Goal: Task Accomplishment & Management: Manage account settings

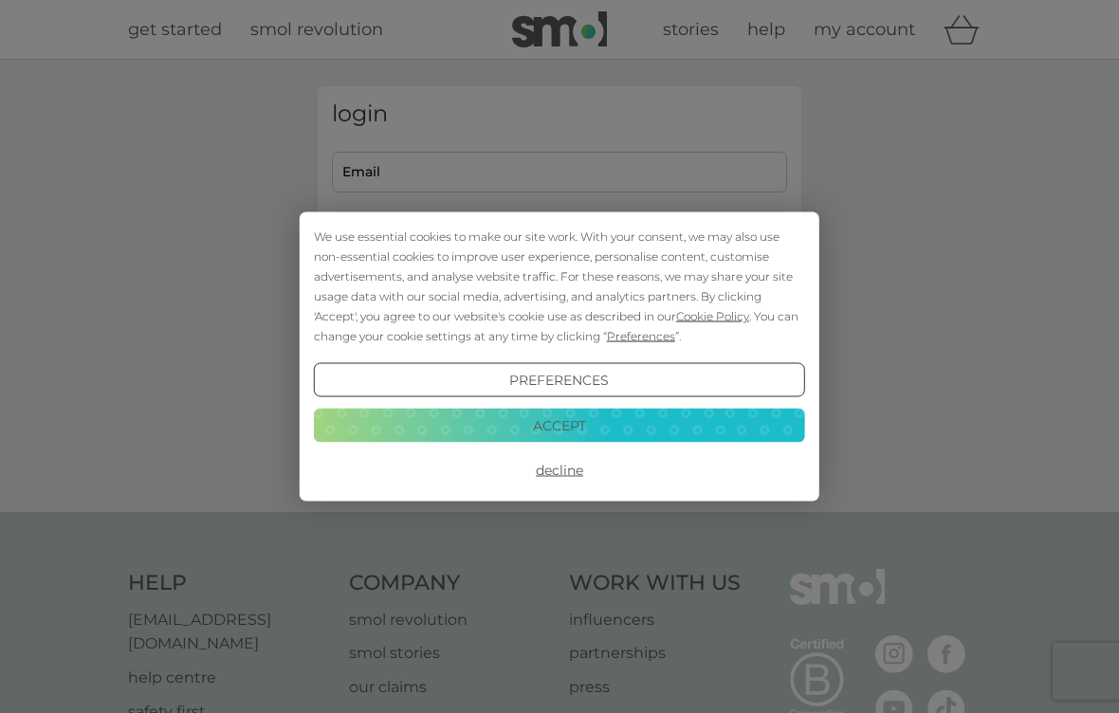
click at [603, 393] on button "Preferences" at bounding box center [559, 380] width 491 height 34
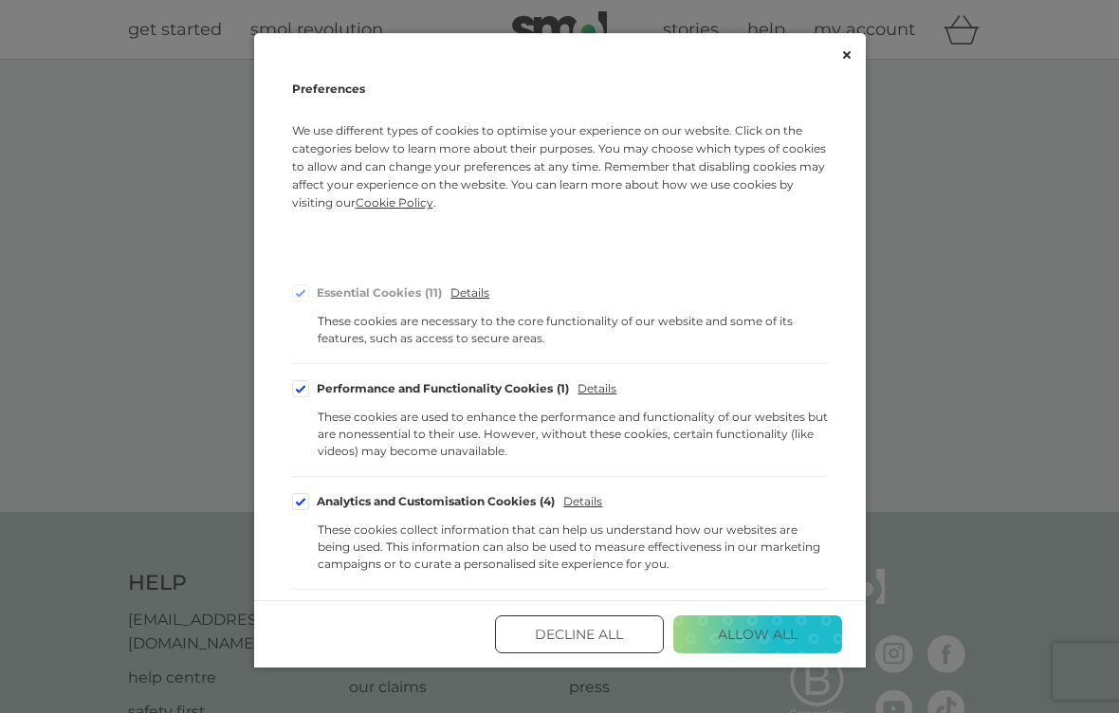
click at [755, 634] on button "Allow All" at bounding box center [757, 635] width 169 height 38
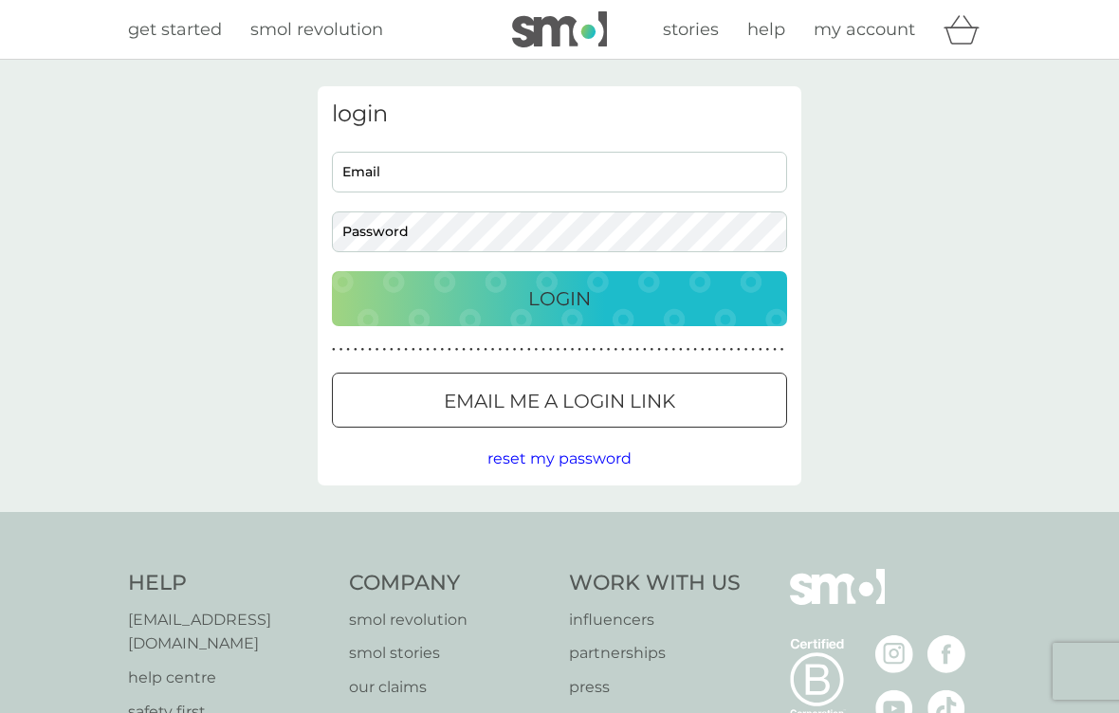
click at [580, 407] on div at bounding box center [559, 402] width 68 height 20
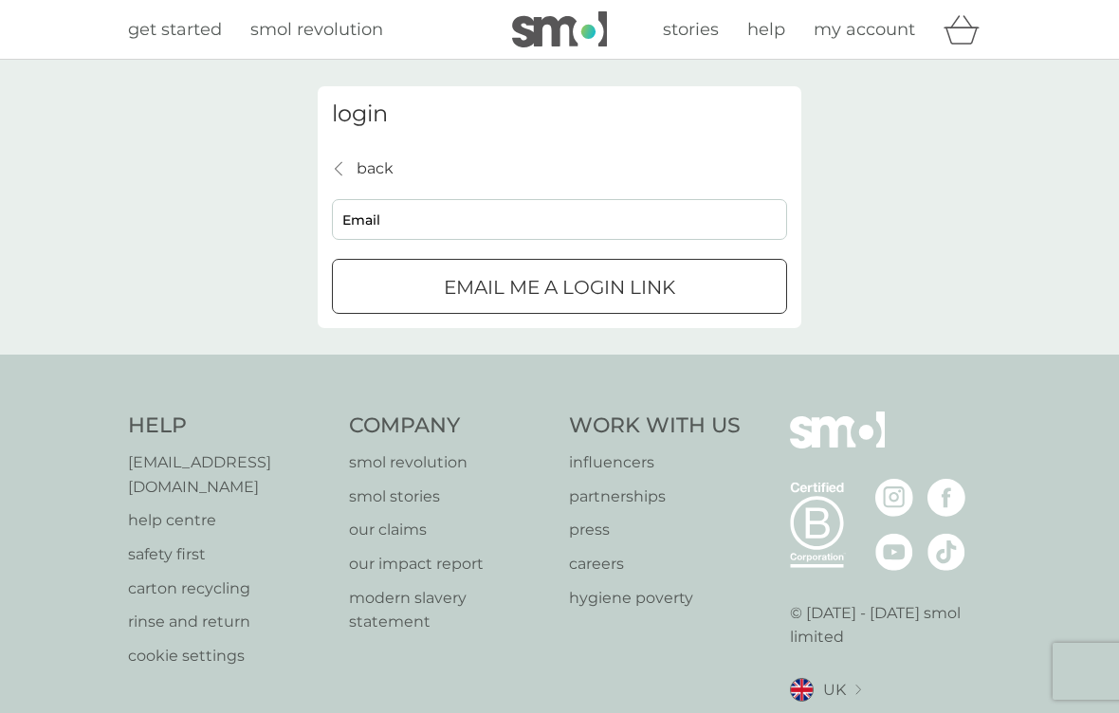
click at [394, 220] on input "Email" at bounding box center [559, 219] width 455 height 41
click at [560, 286] on button "Email me a login link" at bounding box center [559, 286] width 455 height 55
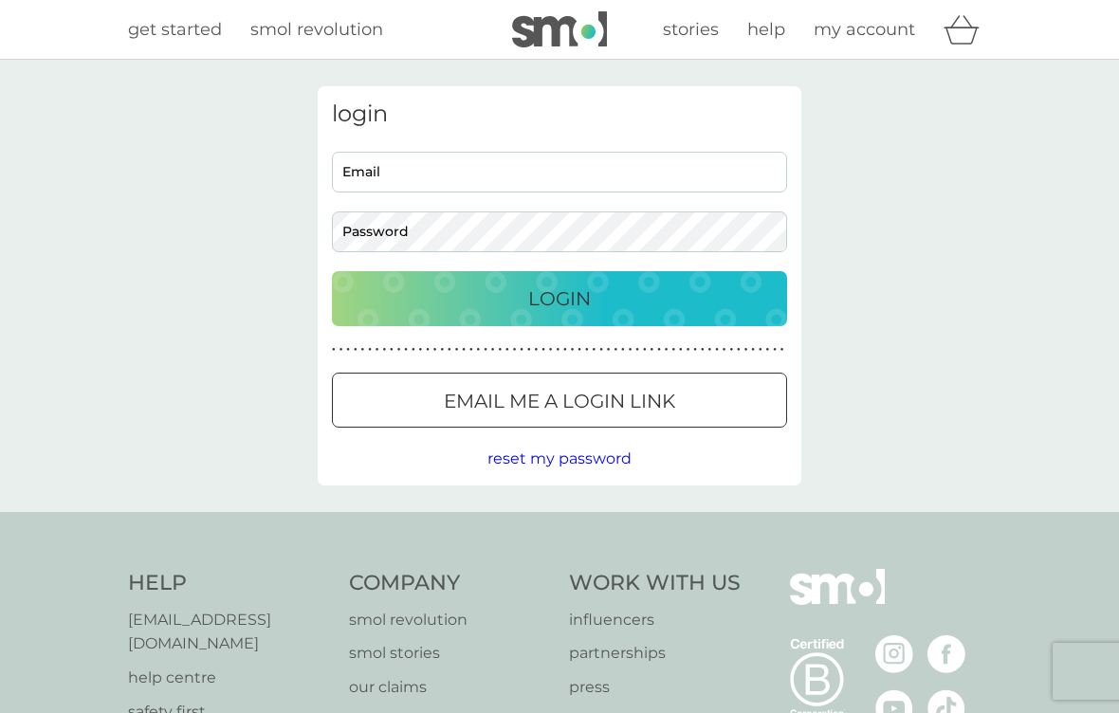
click at [374, 176] on input "Email" at bounding box center [559, 172] width 455 height 41
type input "[PERSON_NAME][EMAIL_ADDRESS][DOMAIN_NAME]"
click at [560, 298] on button "Login" at bounding box center [559, 298] width 455 height 55
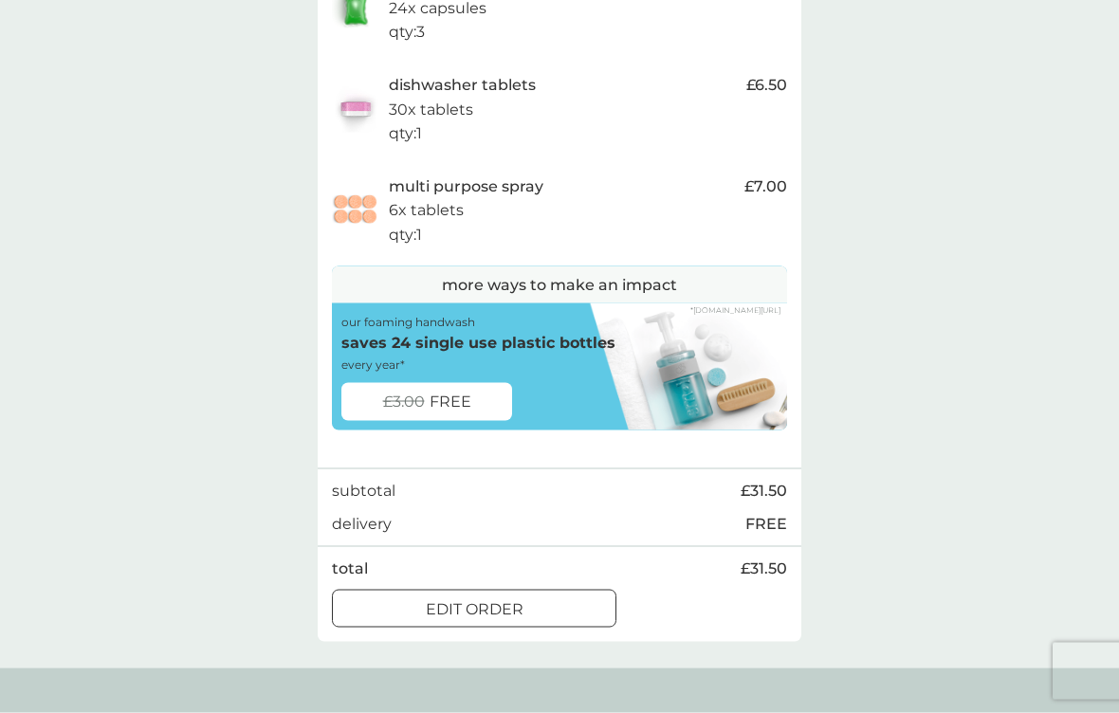
click at [500, 600] on div at bounding box center [474, 610] width 68 height 20
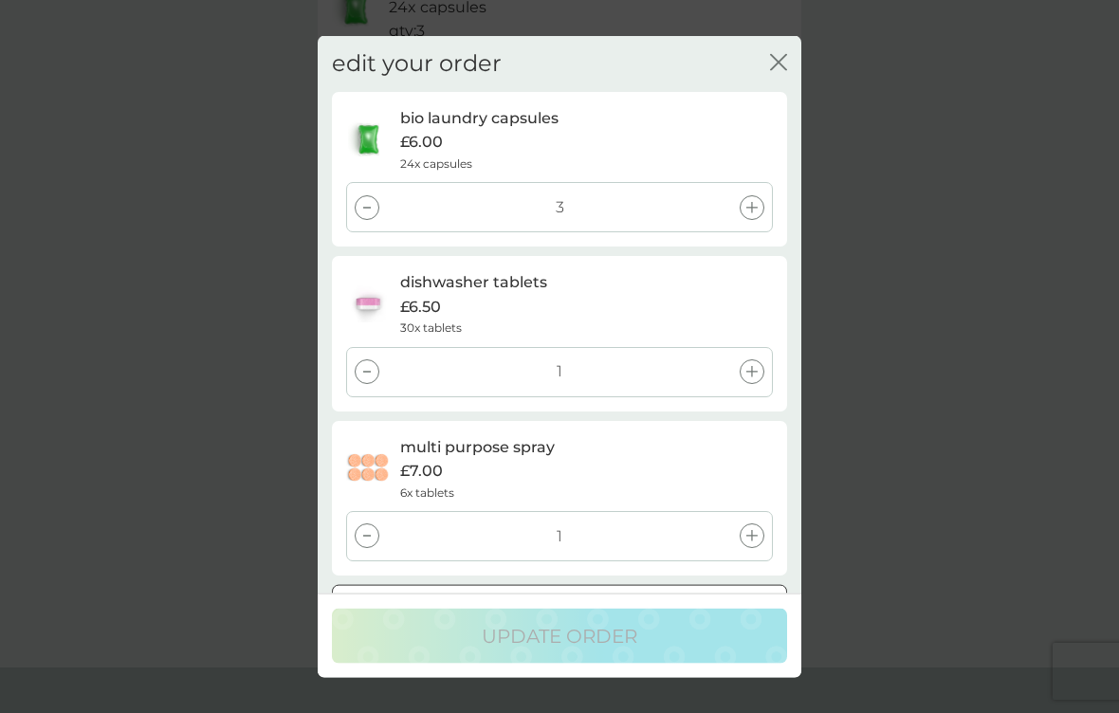
click at [800, 69] on div "edit your order close bio laundry capsules £6.00 24x capsules 3 dishwasher tabl…" at bounding box center [560, 315] width 484 height 558
click at [785, 69] on icon "close" at bounding box center [778, 62] width 17 height 17
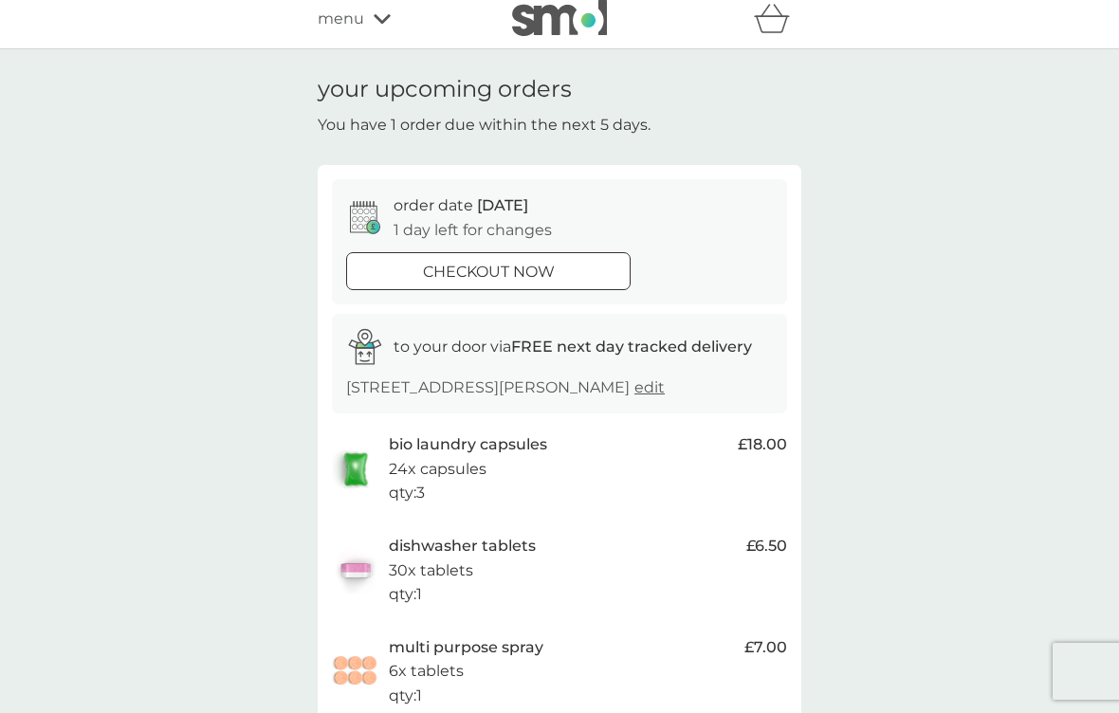
scroll to position [9, 0]
click at [413, 208] on p "order date 10 Sep" at bounding box center [461, 206] width 135 height 25
click at [469, 267] on div at bounding box center [465, 271] width 10 height 10
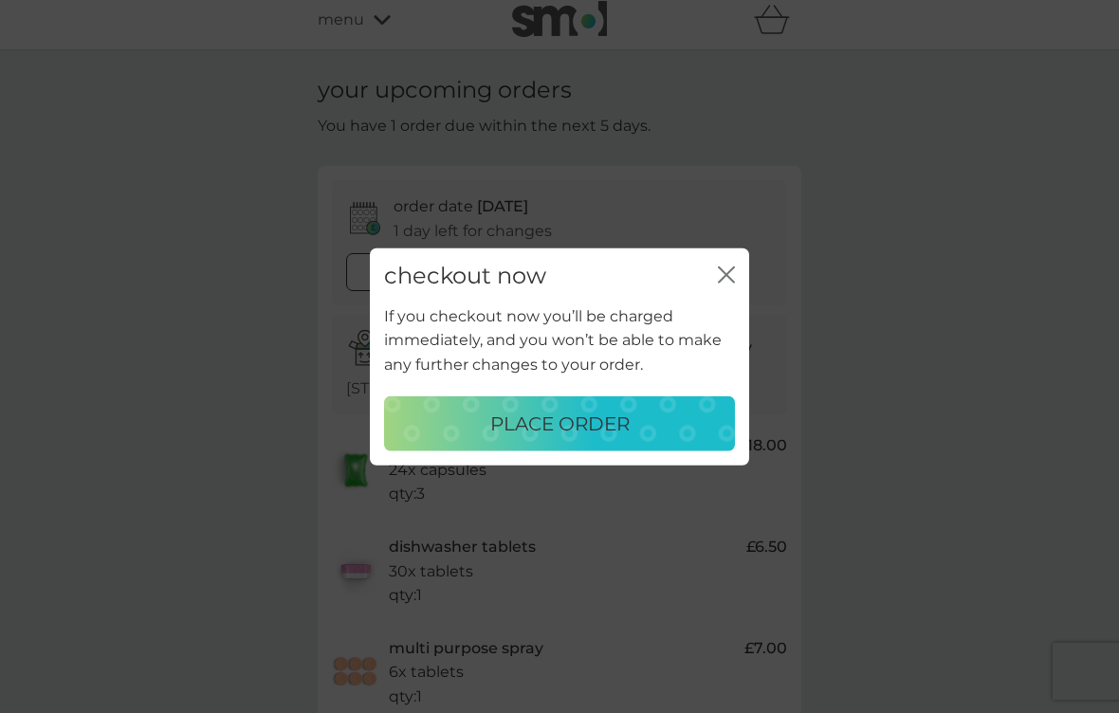
click at [718, 286] on button "close" at bounding box center [726, 277] width 17 height 20
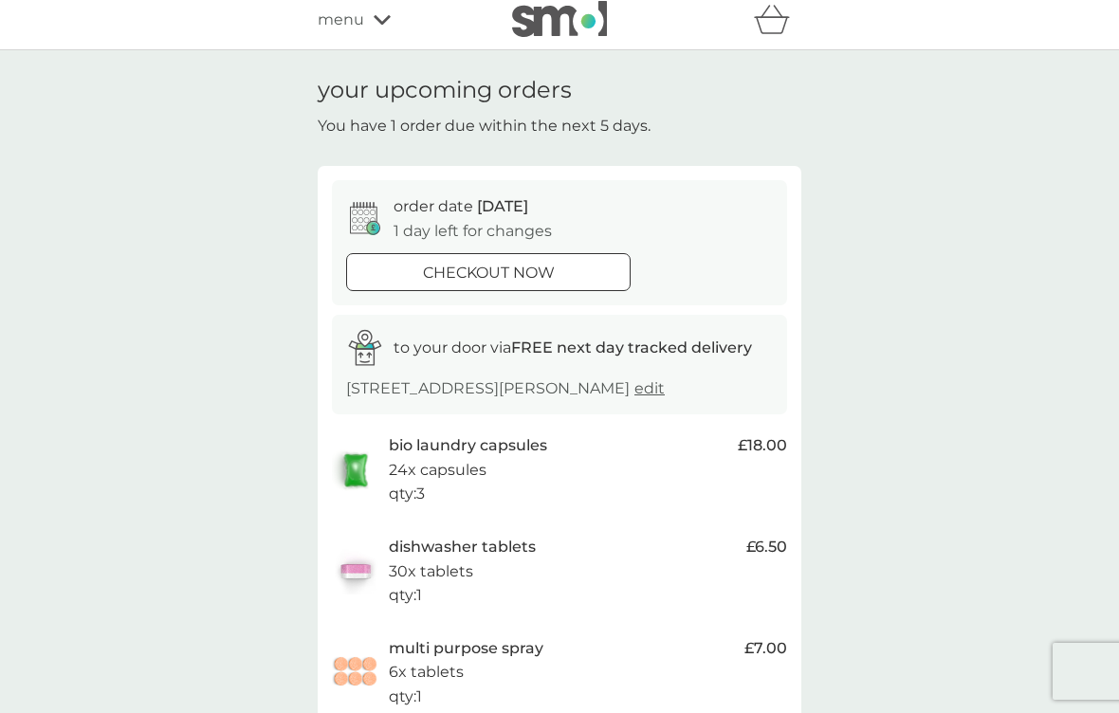
scroll to position [0, 0]
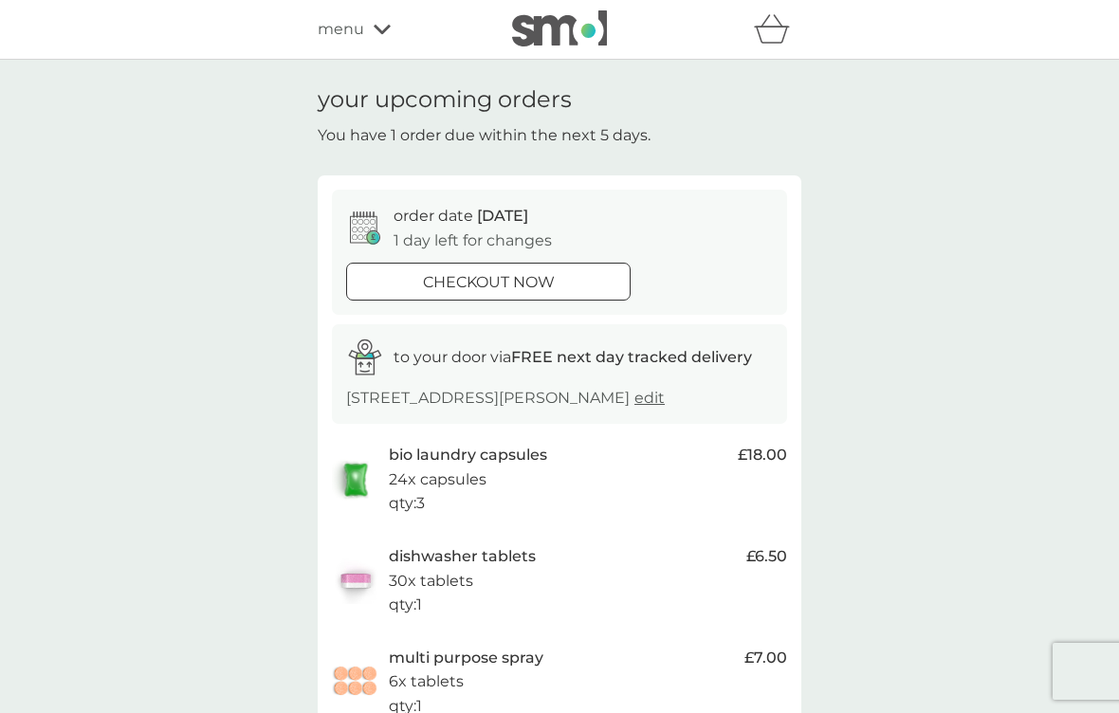
click at [371, 29] on div "menu" at bounding box center [398, 29] width 161 height 25
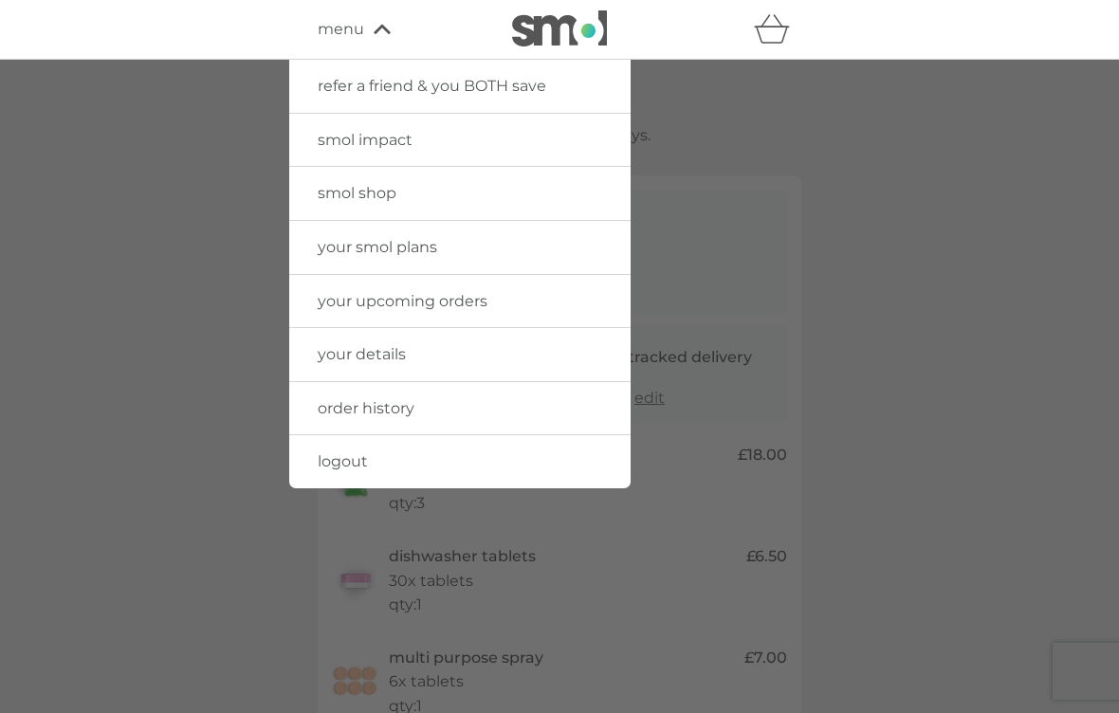
click at [914, 128] on div at bounding box center [559, 416] width 1119 height 713
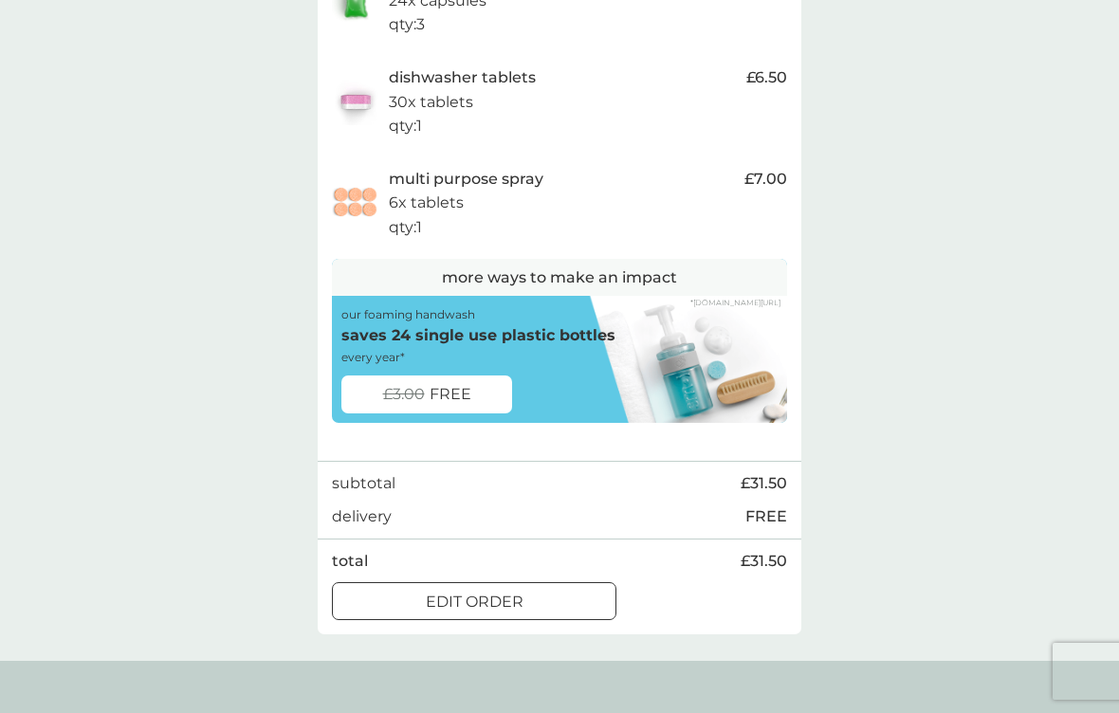
scroll to position [480, 0]
click at [502, 592] on div at bounding box center [474, 602] width 68 height 20
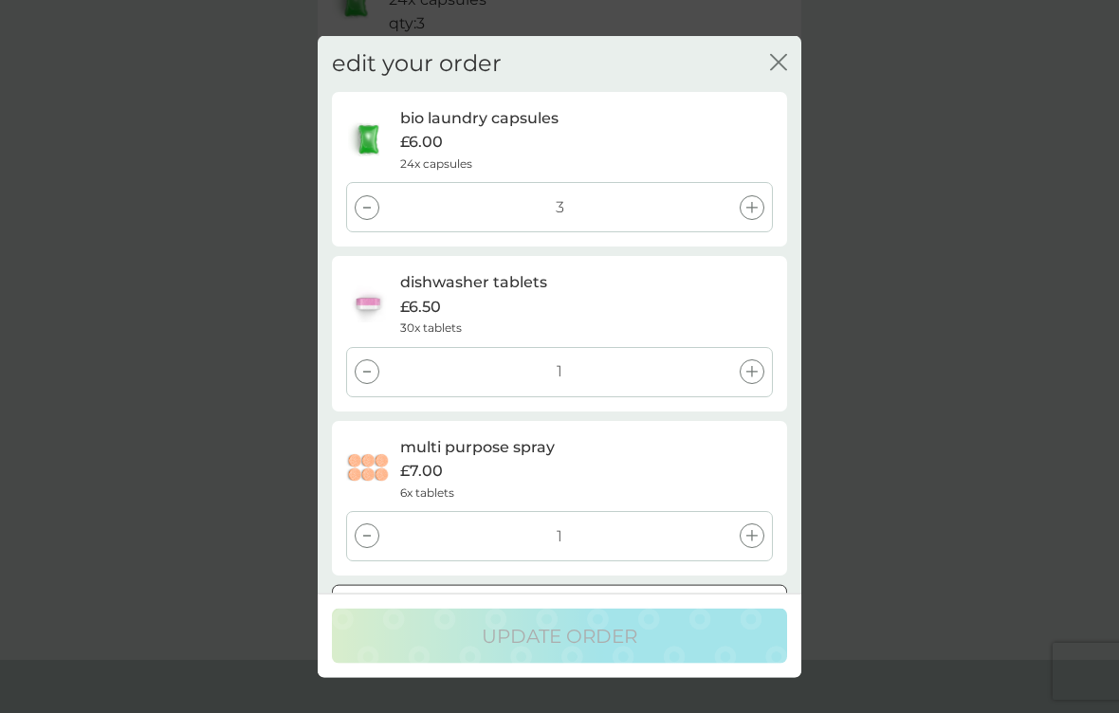
click at [375, 219] on div at bounding box center [367, 206] width 25 height 25
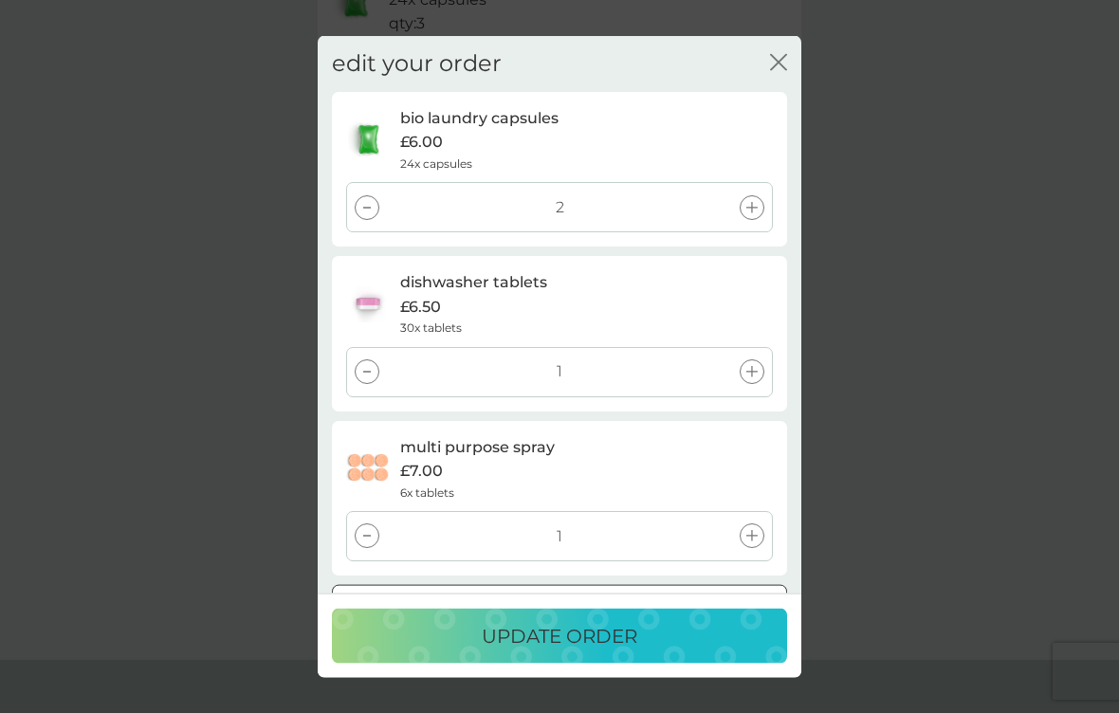
click at [382, 199] on div "2" at bounding box center [559, 207] width 427 height 50
click at [388, 219] on div "2" at bounding box center [559, 207] width 427 height 50
click at [376, 219] on div at bounding box center [367, 206] width 25 height 25
click at [374, 219] on div at bounding box center [367, 206] width 25 height 25
click at [382, 211] on div "0" at bounding box center [559, 207] width 427 height 50
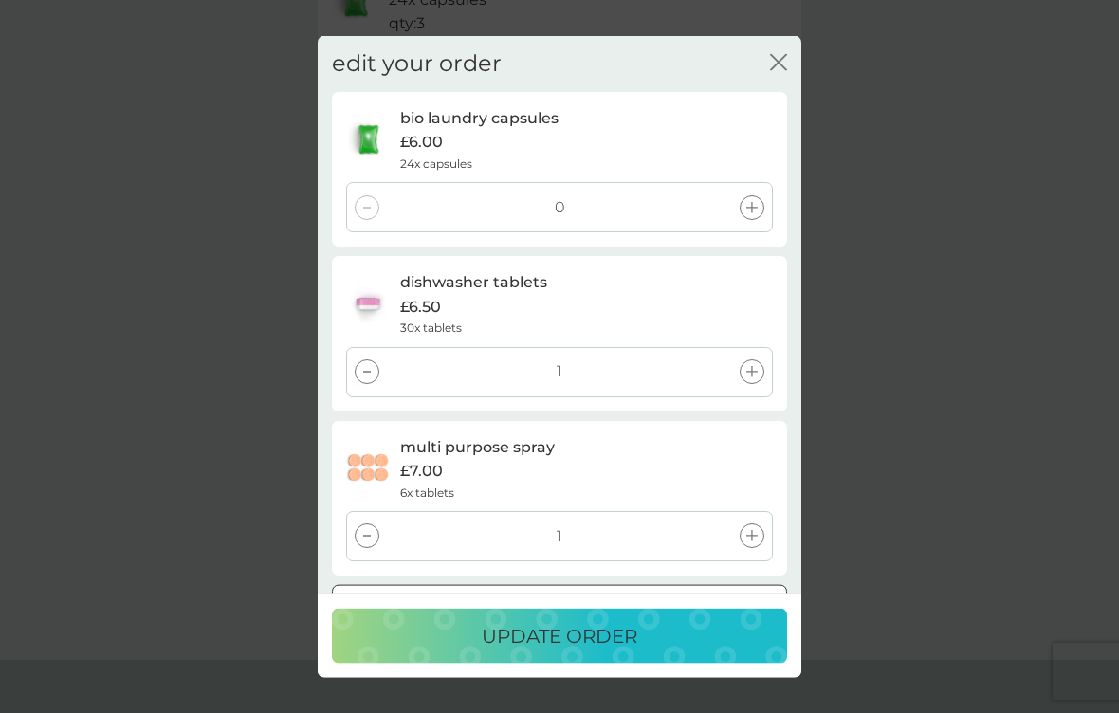
click at [382, 210] on div "0" at bounding box center [559, 207] width 427 height 50
click at [378, 380] on div at bounding box center [367, 371] width 25 height 25
click at [579, 648] on p "update order" at bounding box center [560, 635] width 156 height 30
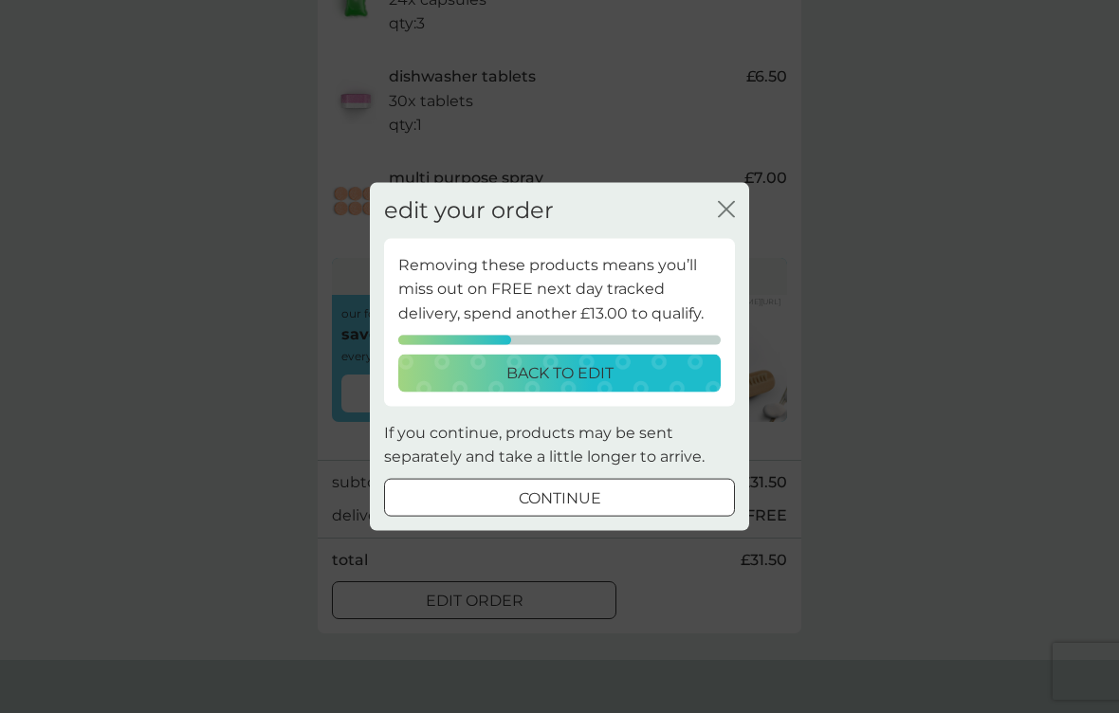
click at [590, 373] on p "back to edit" at bounding box center [560, 372] width 107 height 25
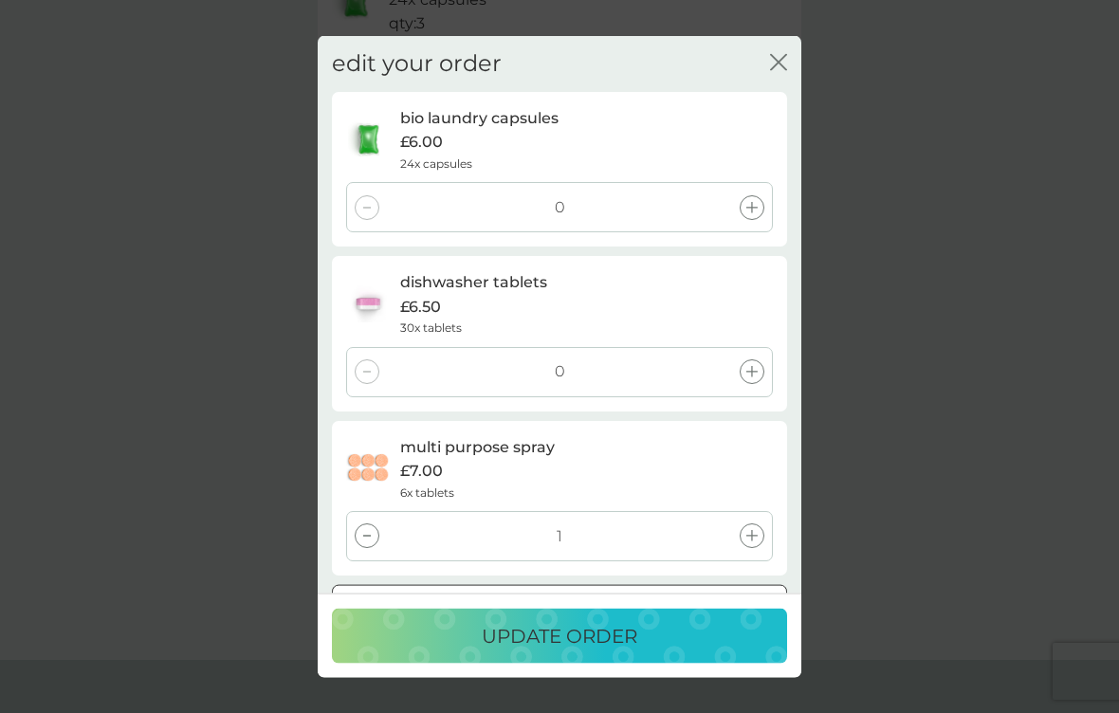
click at [378, 534] on div at bounding box center [367, 536] width 25 height 25
click at [378, 544] on div at bounding box center [367, 536] width 25 height 25
click at [585, 650] on p "update order" at bounding box center [560, 635] width 156 height 30
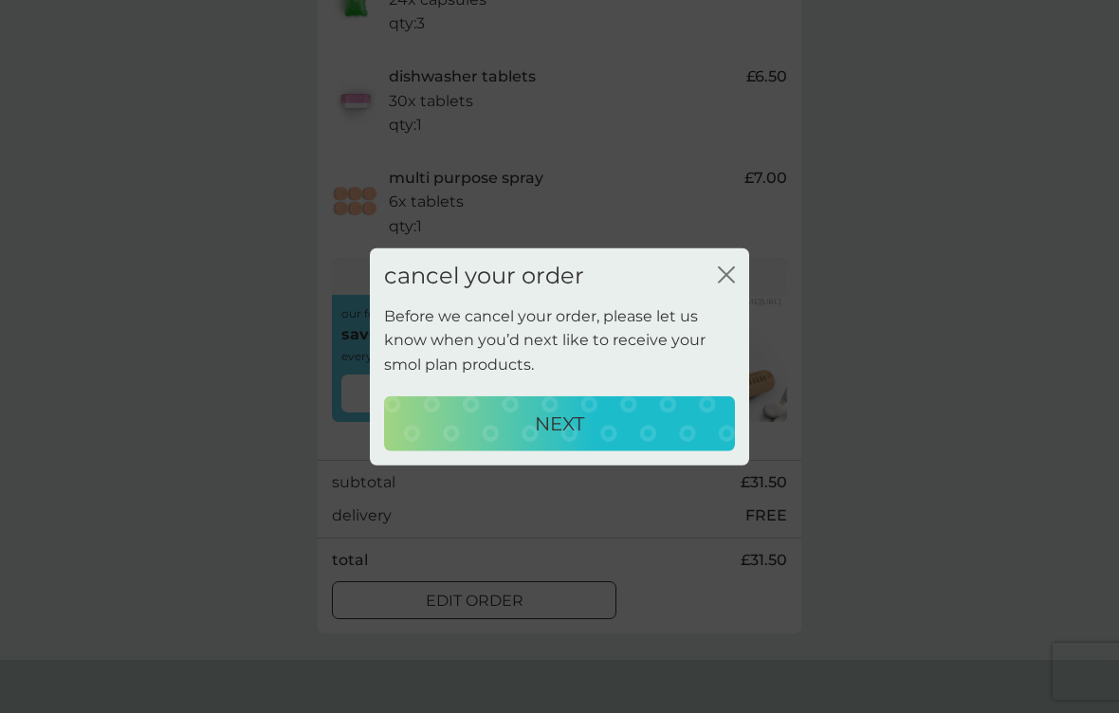
click at [555, 438] on p "NEXT" at bounding box center [559, 423] width 49 height 30
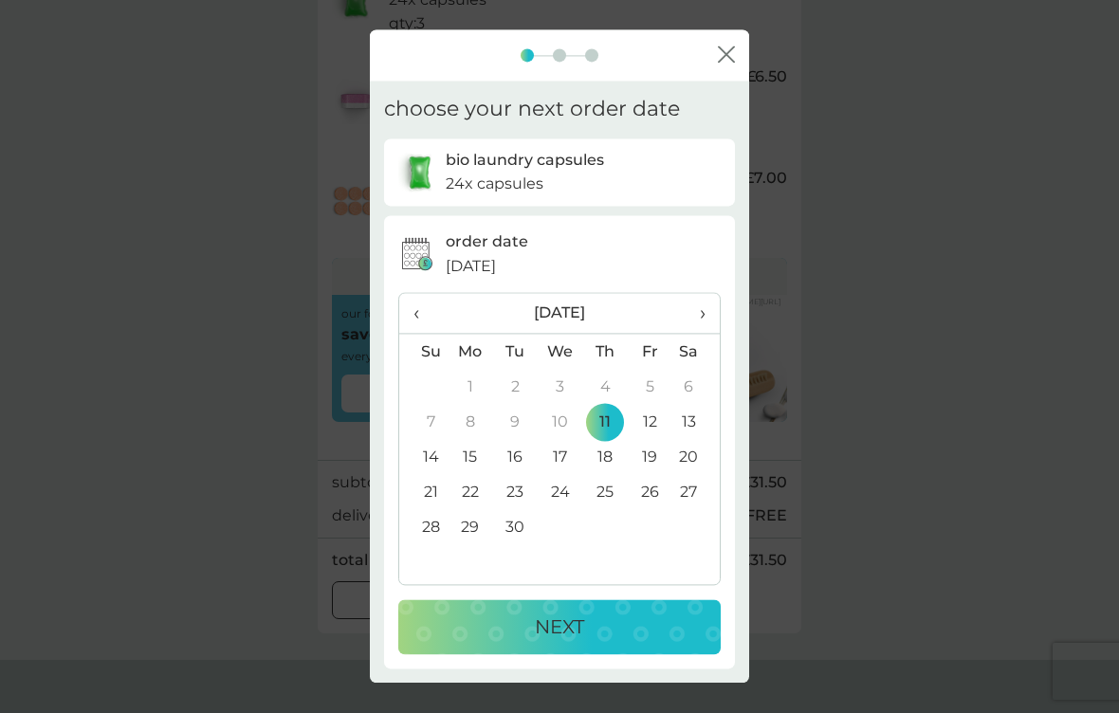
click at [612, 466] on td "18" at bounding box center [605, 457] width 45 height 35
click at [550, 643] on p "NEXT" at bounding box center [559, 628] width 49 height 30
click at [557, 624] on p "NEXT" at bounding box center [559, 628] width 49 height 30
click at [560, 631] on p "NEXT" at bounding box center [559, 628] width 49 height 30
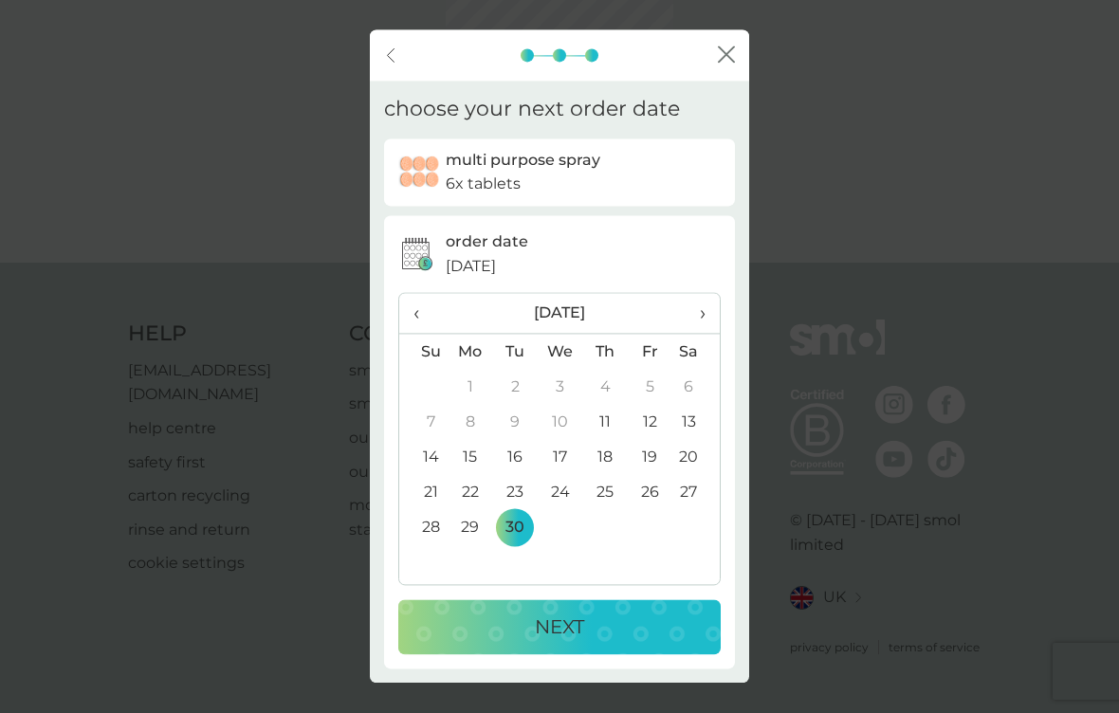
scroll to position [0, 0]
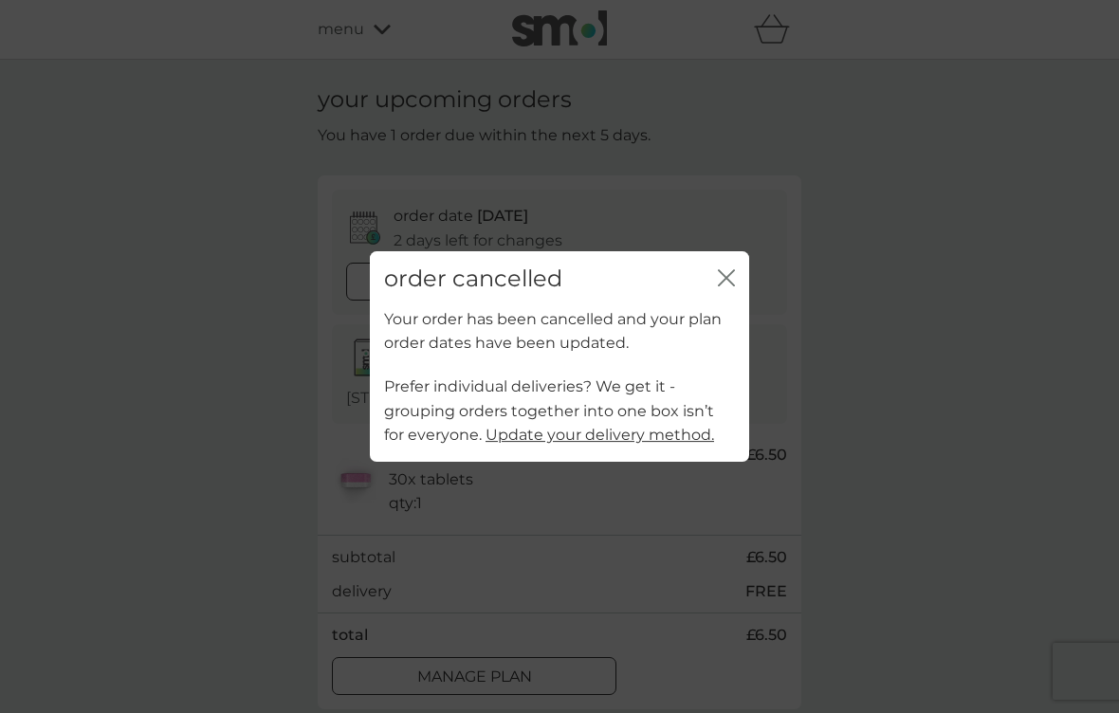
click at [730, 285] on icon "close" at bounding box center [726, 277] width 17 height 17
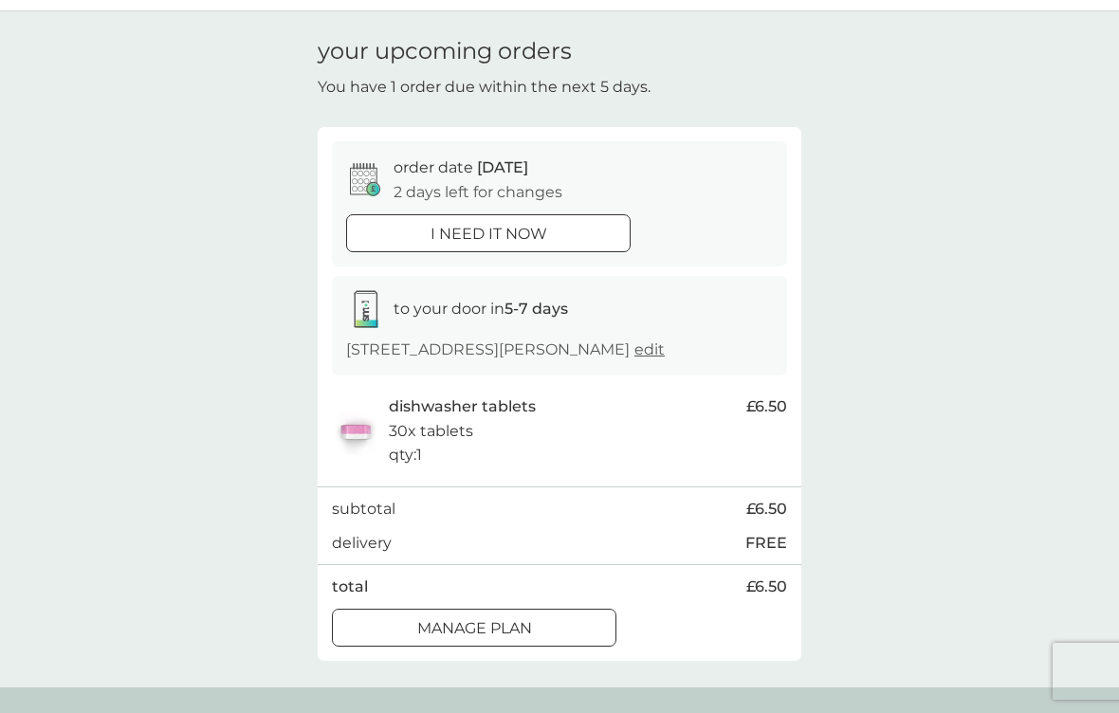
scroll to position [46, 0]
click at [473, 620] on div at bounding box center [474, 630] width 68 height 20
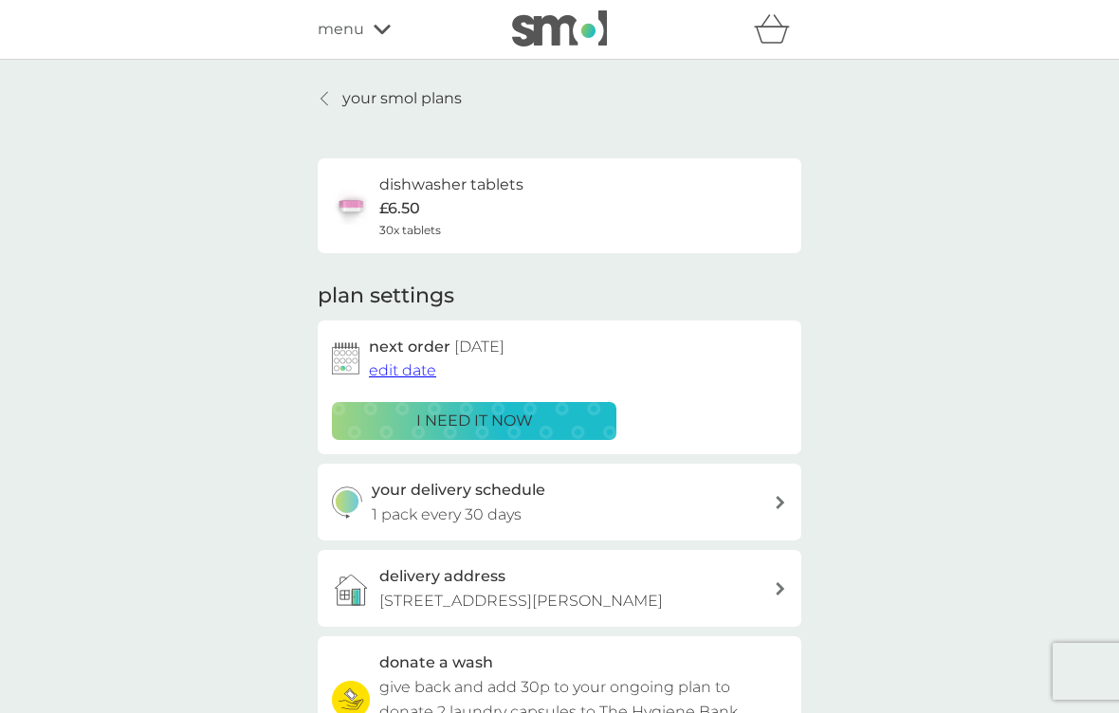
click at [421, 350] on h2 "next order 11 Sep 2025" at bounding box center [437, 347] width 136 height 25
click at [402, 371] on span "edit date" at bounding box center [402, 370] width 67 height 18
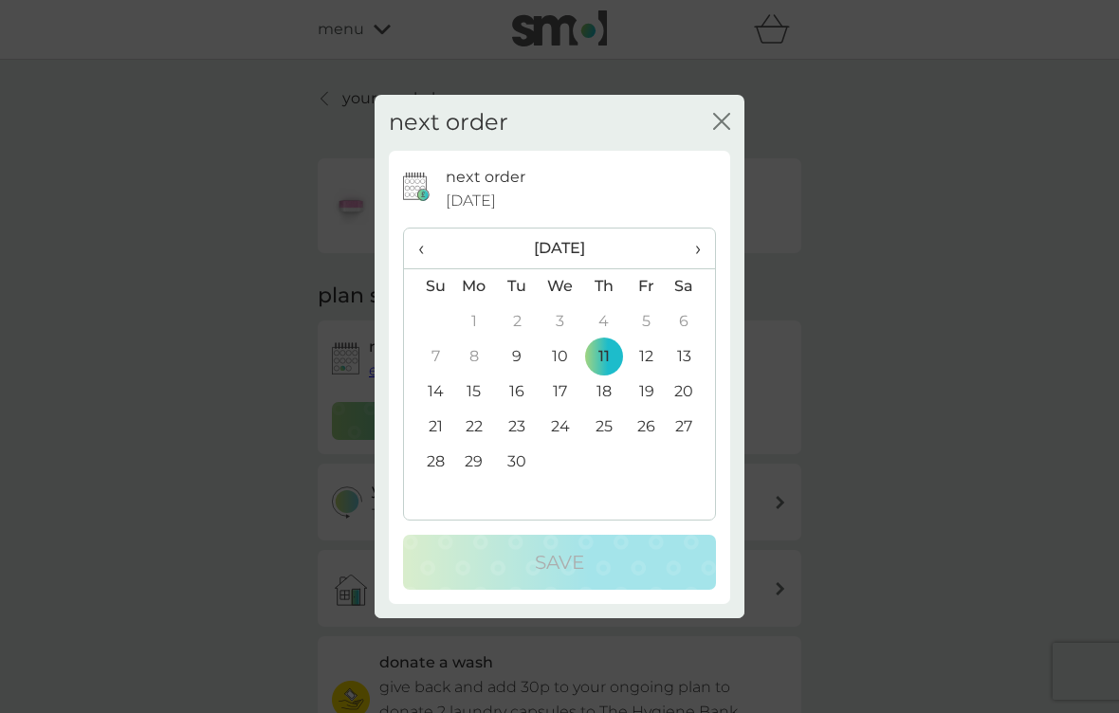
click at [603, 408] on td "18" at bounding box center [603, 392] width 43 height 35
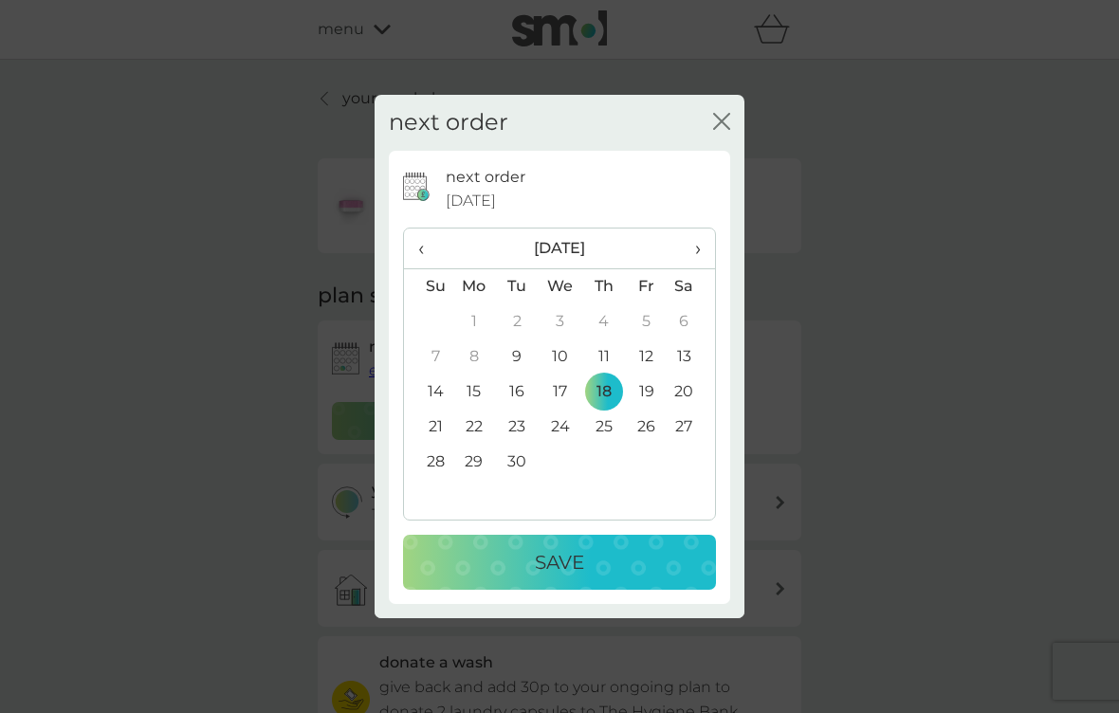
click at [584, 569] on p "Save" at bounding box center [559, 562] width 49 height 30
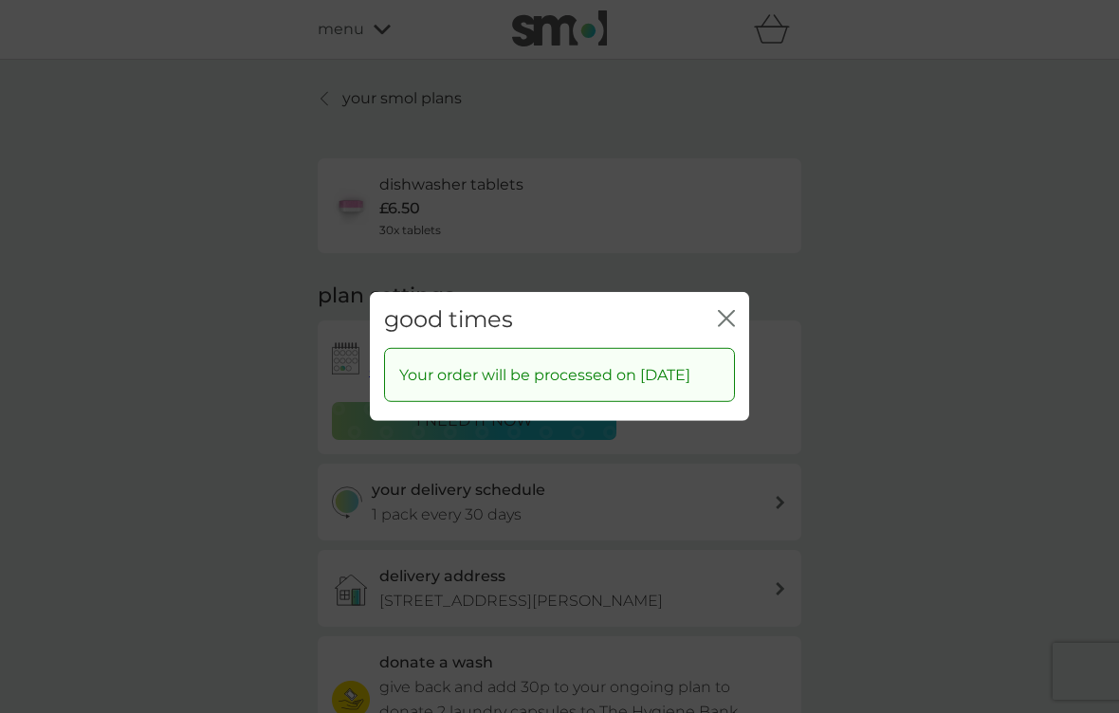
click at [726, 323] on icon "close" at bounding box center [726, 318] width 17 height 17
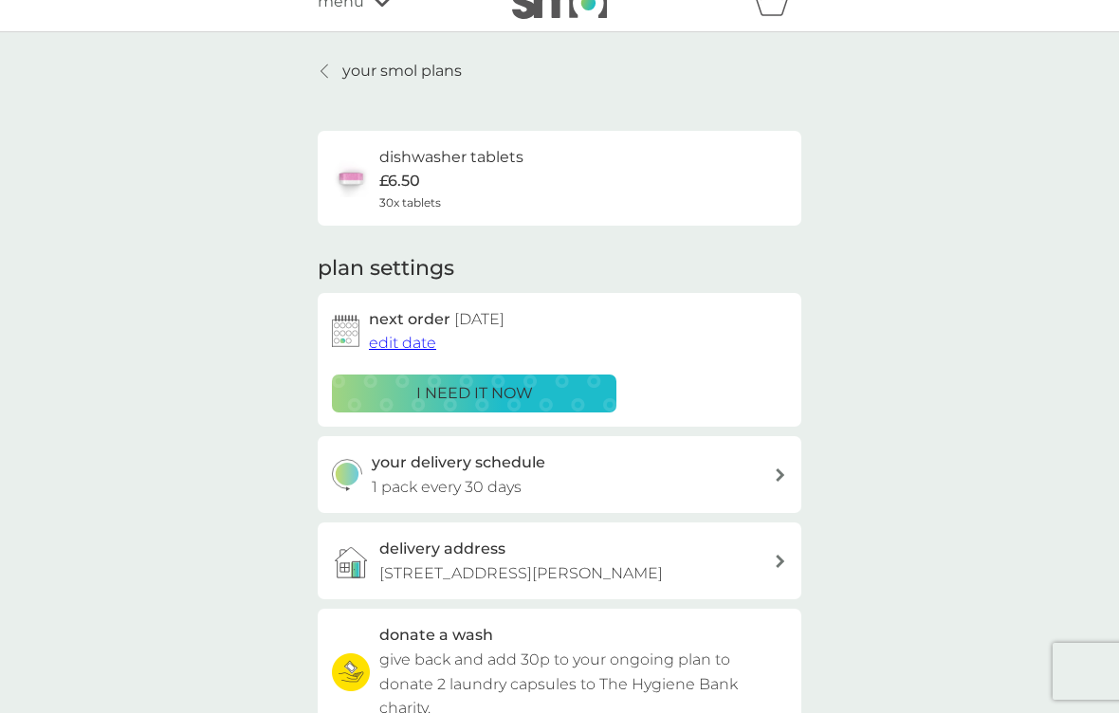
scroll to position [19, 0]
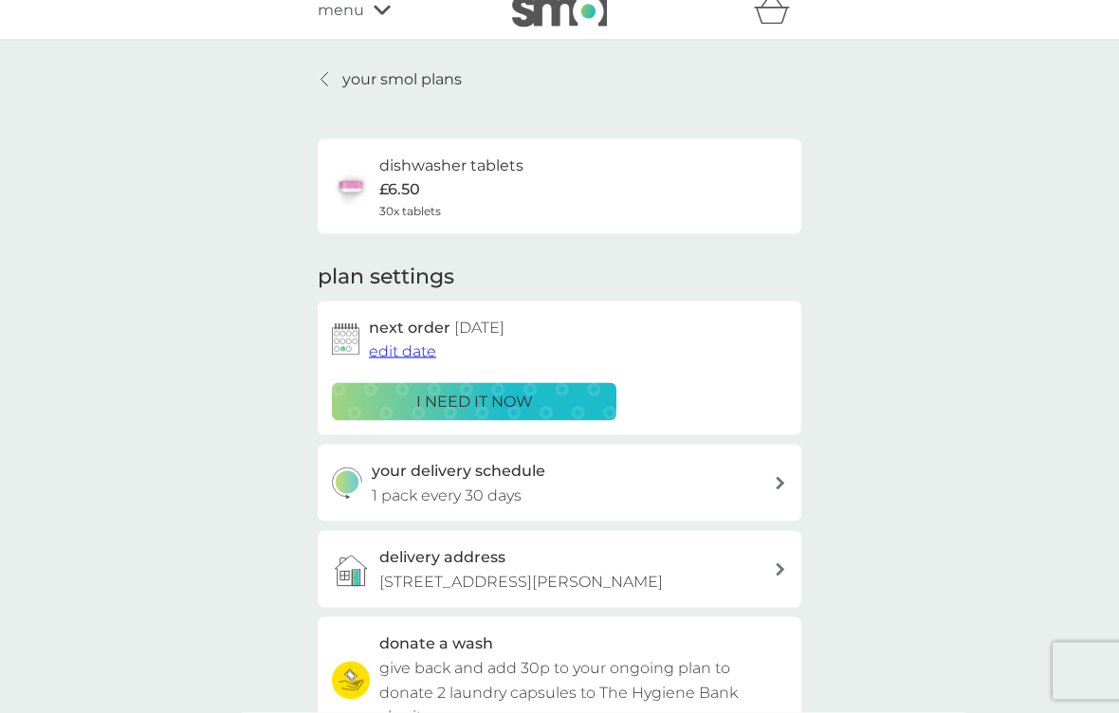
click at [341, 72] on link "your smol plans" at bounding box center [390, 79] width 144 height 25
